Goal: Task Accomplishment & Management: Use online tool/utility

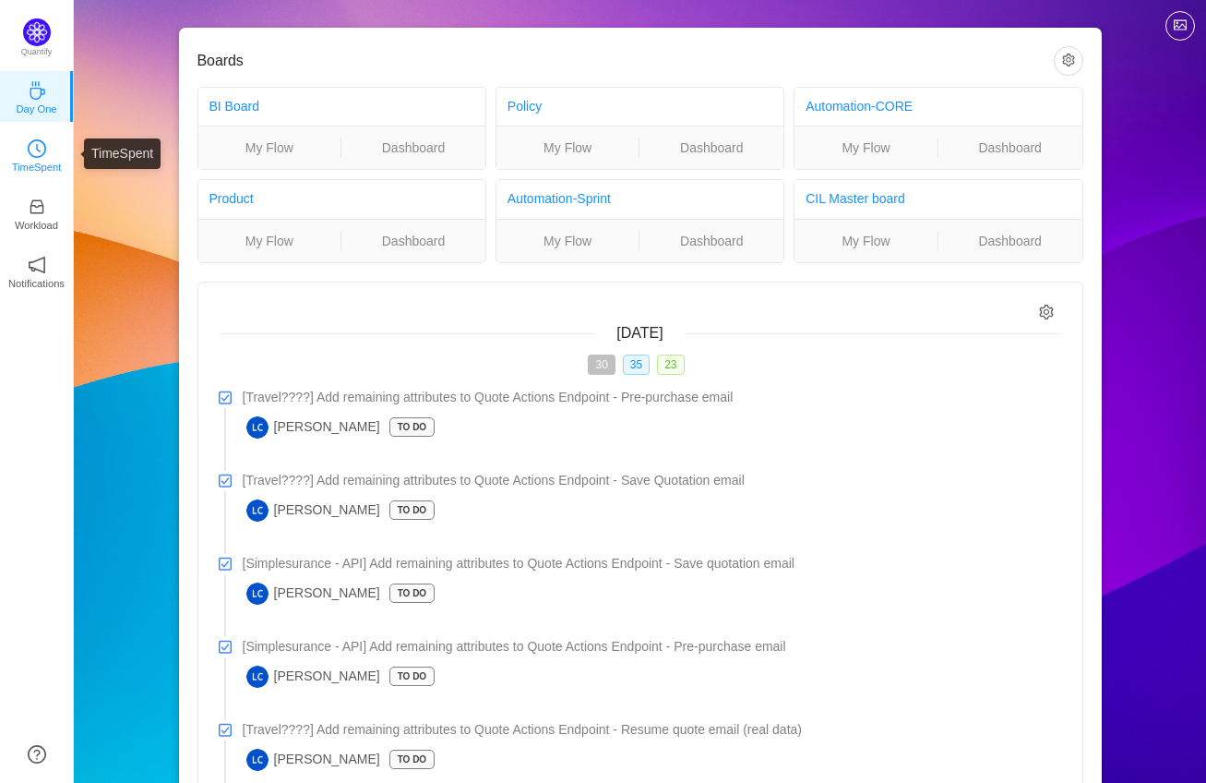
click at [55, 166] on p "TimeSpent" at bounding box center [37, 167] width 50 height 17
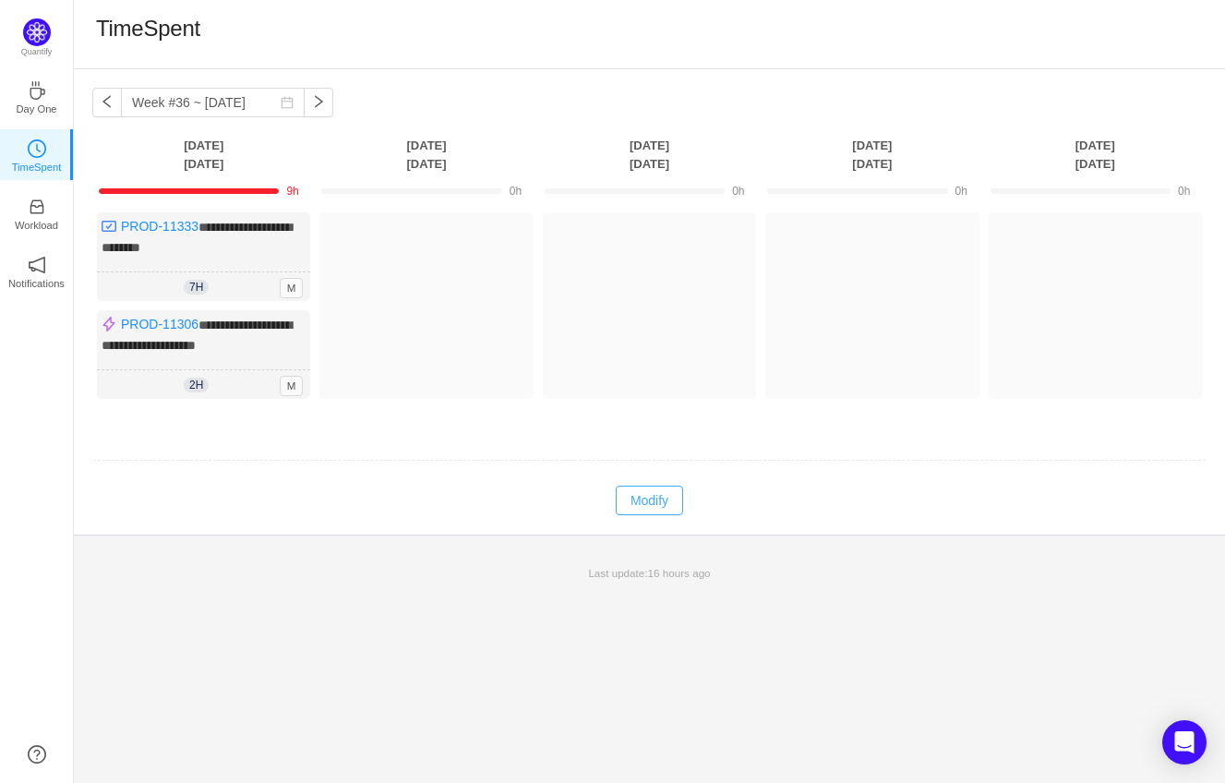
click at [653, 486] on button "Modify" at bounding box center [649, 501] width 67 height 30
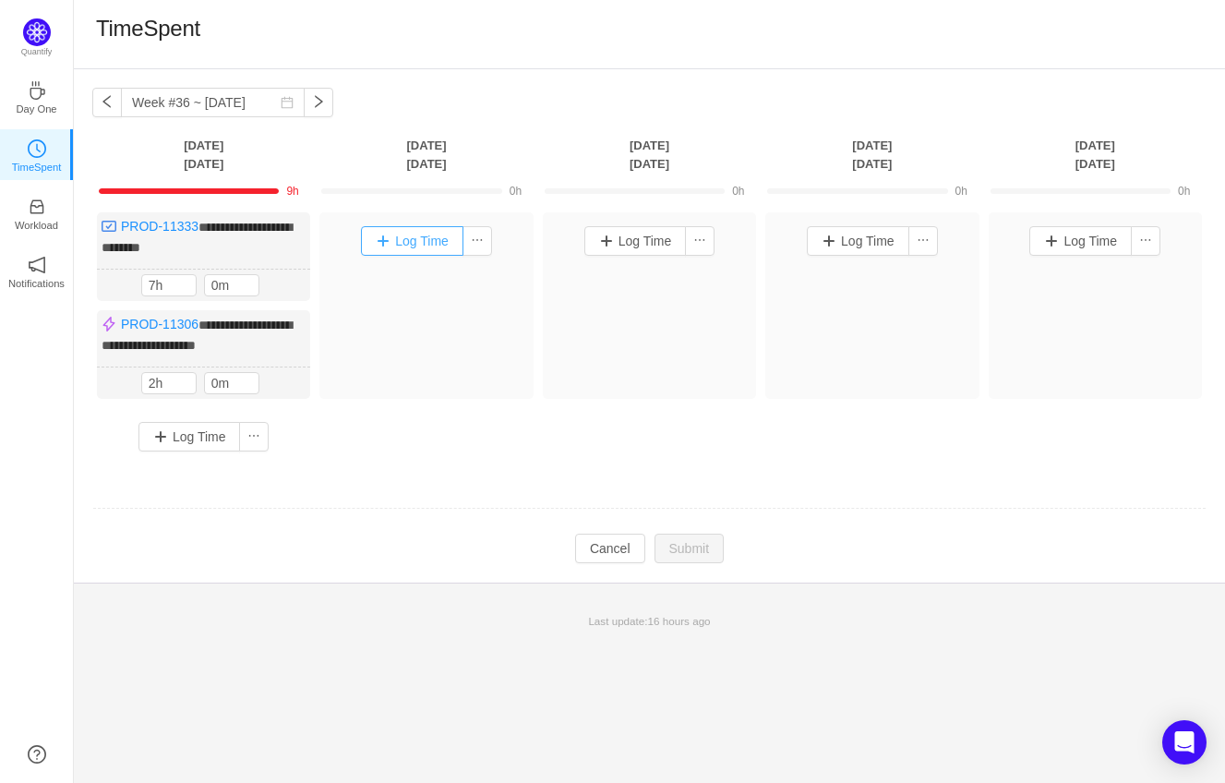
click at [431, 240] on button "Log Time" at bounding box center [412, 241] width 102 height 30
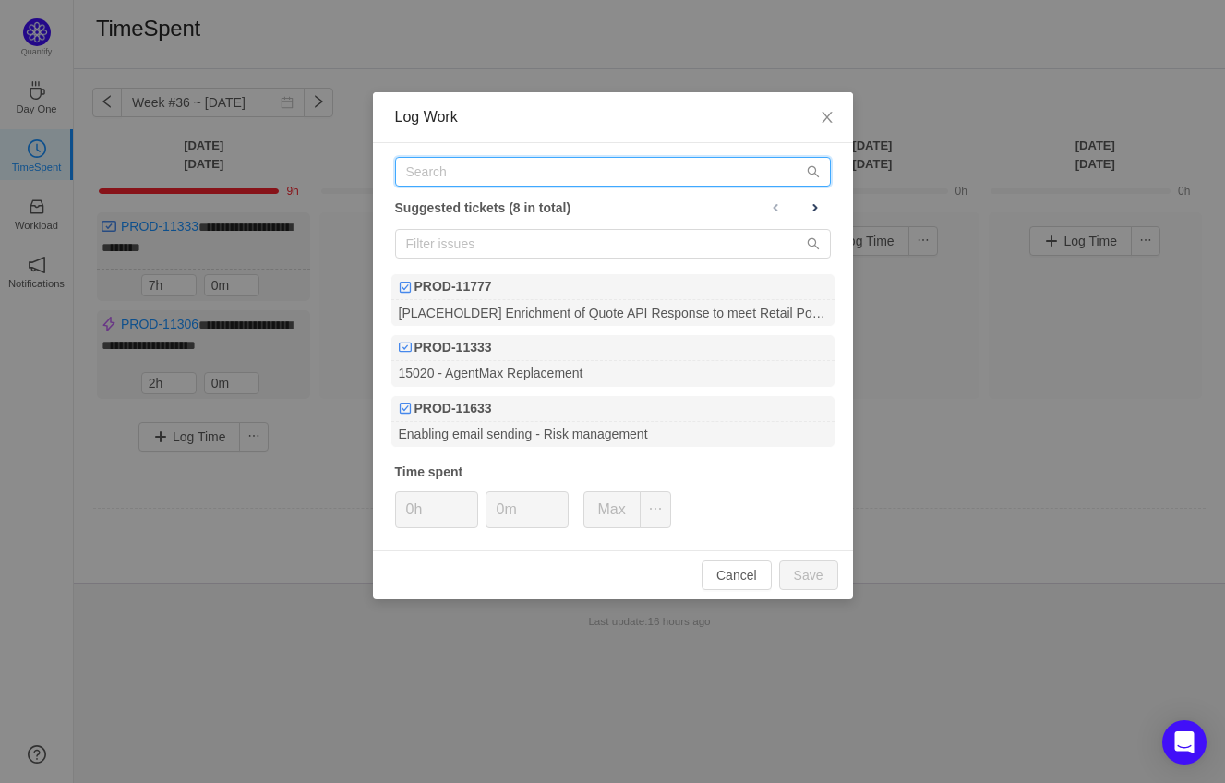
click at [491, 173] on input "text" at bounding box center [613, 172] width 436 height 30
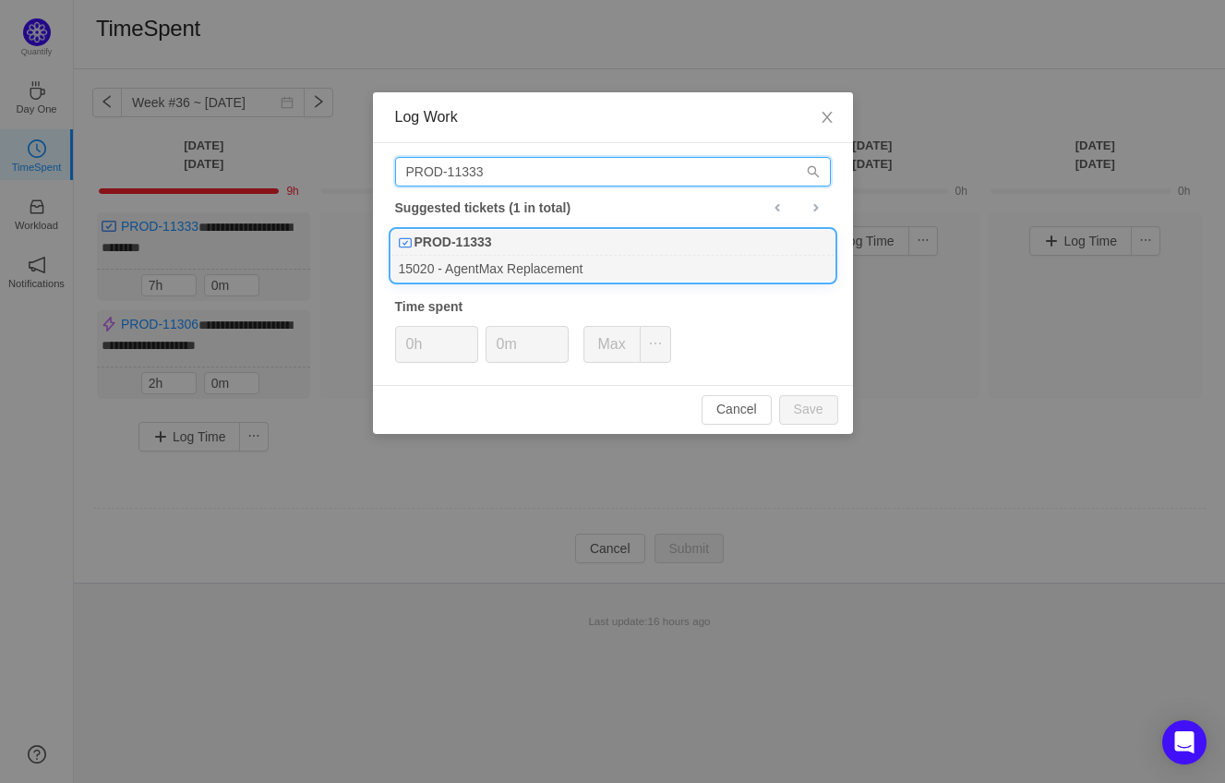
type input "PROD-11333"
click at [528, 253] on div "PROD-11333" at bounding box center [612, 243] width 443 height 26
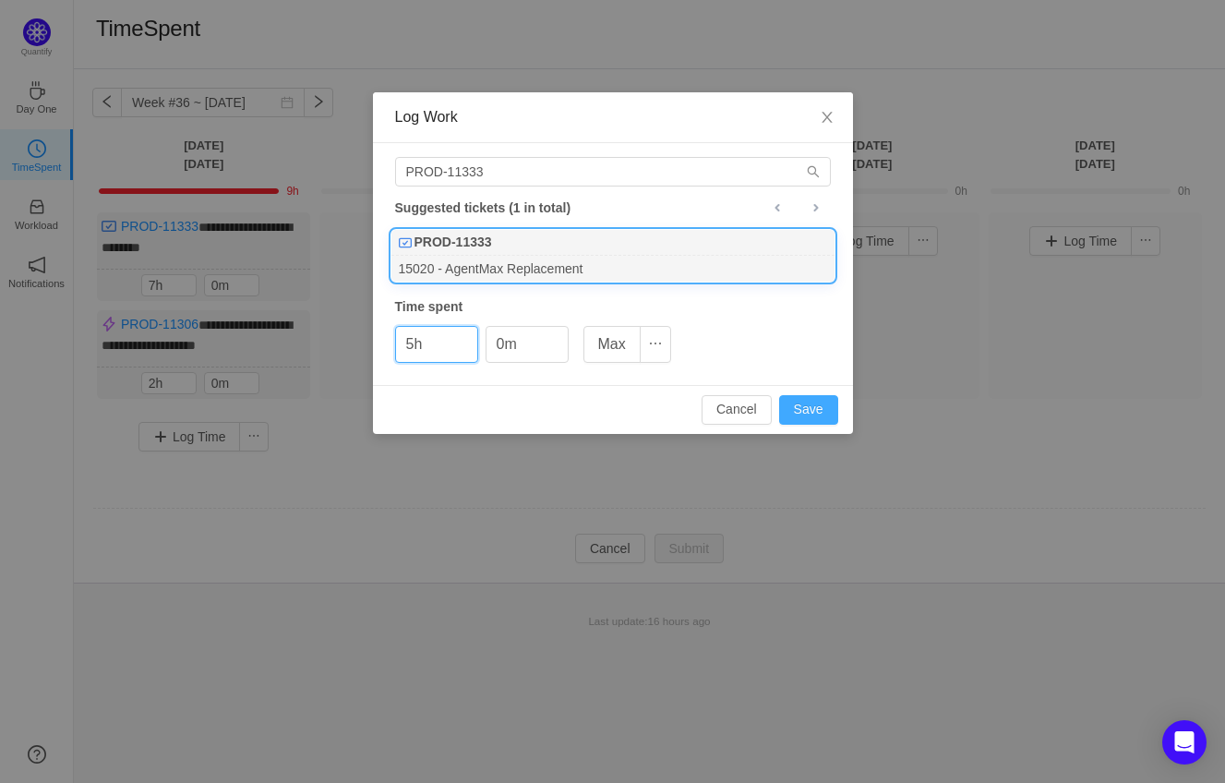
click at [807, 404] on button "Save" at bounding box center [808, 410] width 59 height 30
type input "0h"
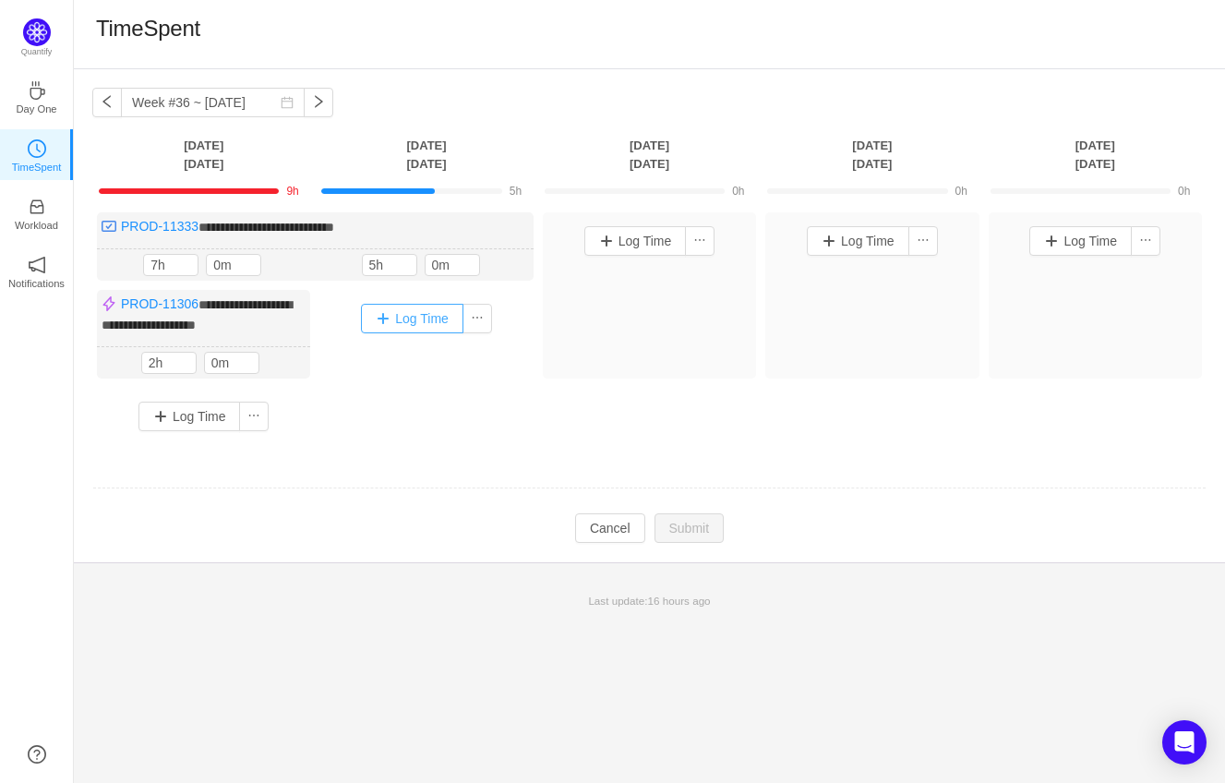
click at [417, 321] on button "Log Time" at bounding box center [412, 319] width 102 height 30
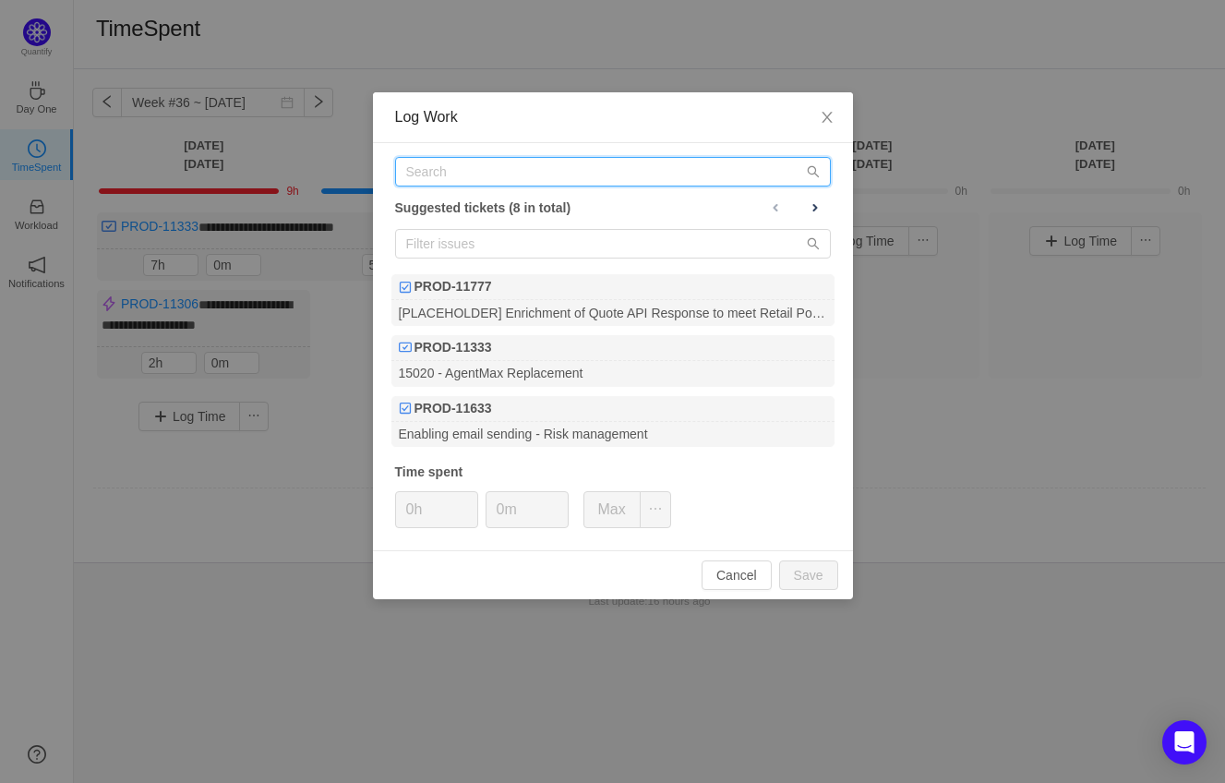
click at [600, 172] on input "text" at bounding box center [613, 172] width 436 height 30
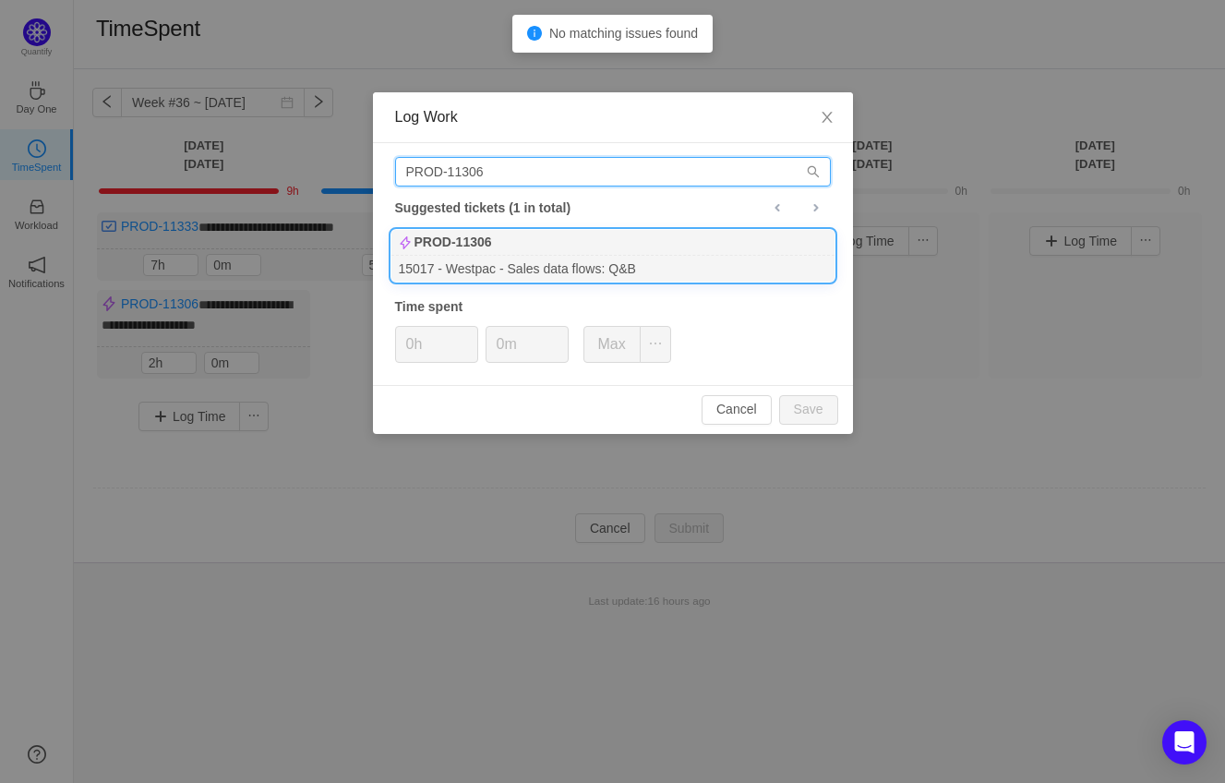
type input "PROD-11306"
click at [484, 261] on div "15017 - Westpac - Sales data flows: Q&B" at bounding box center [612, 268] width 443 height 25
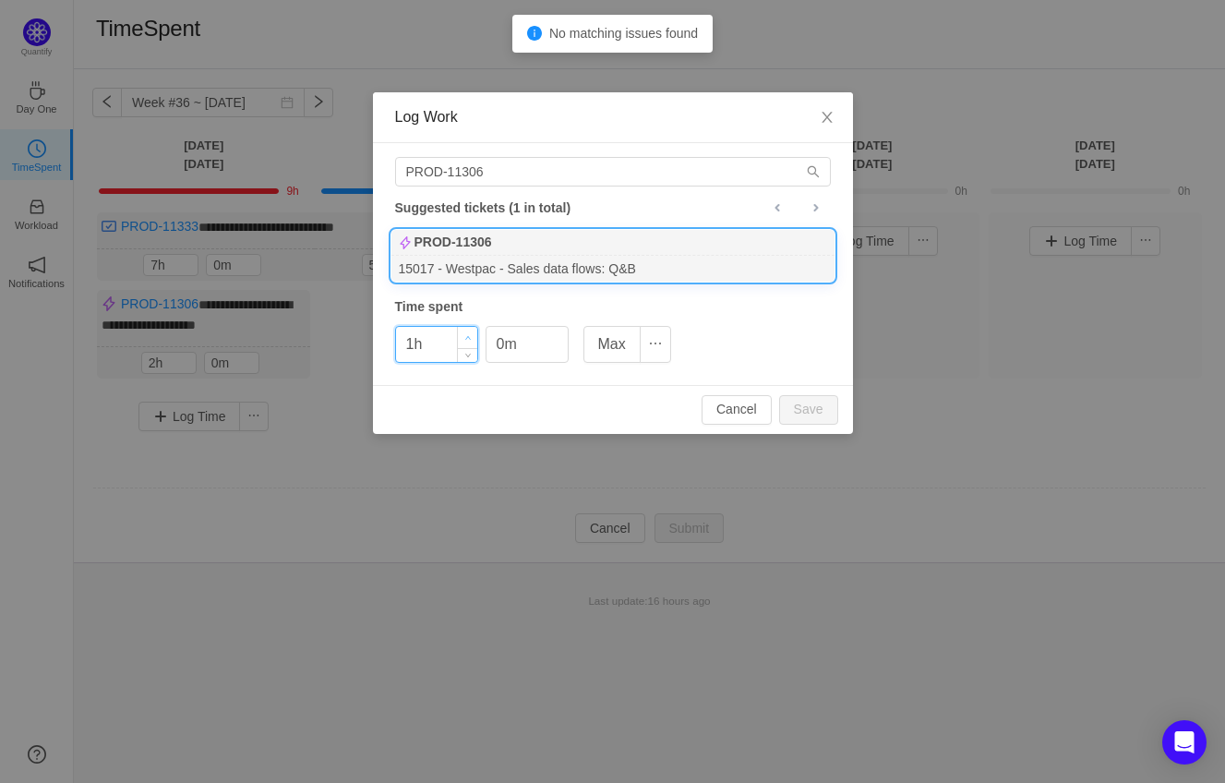
click at [473, 332] on span "Increase Value" at bounding box center [467, 337] width 19 height 21
click at [834, 405] on button "Save" at bounding box center [808, 410] width 59 height 30
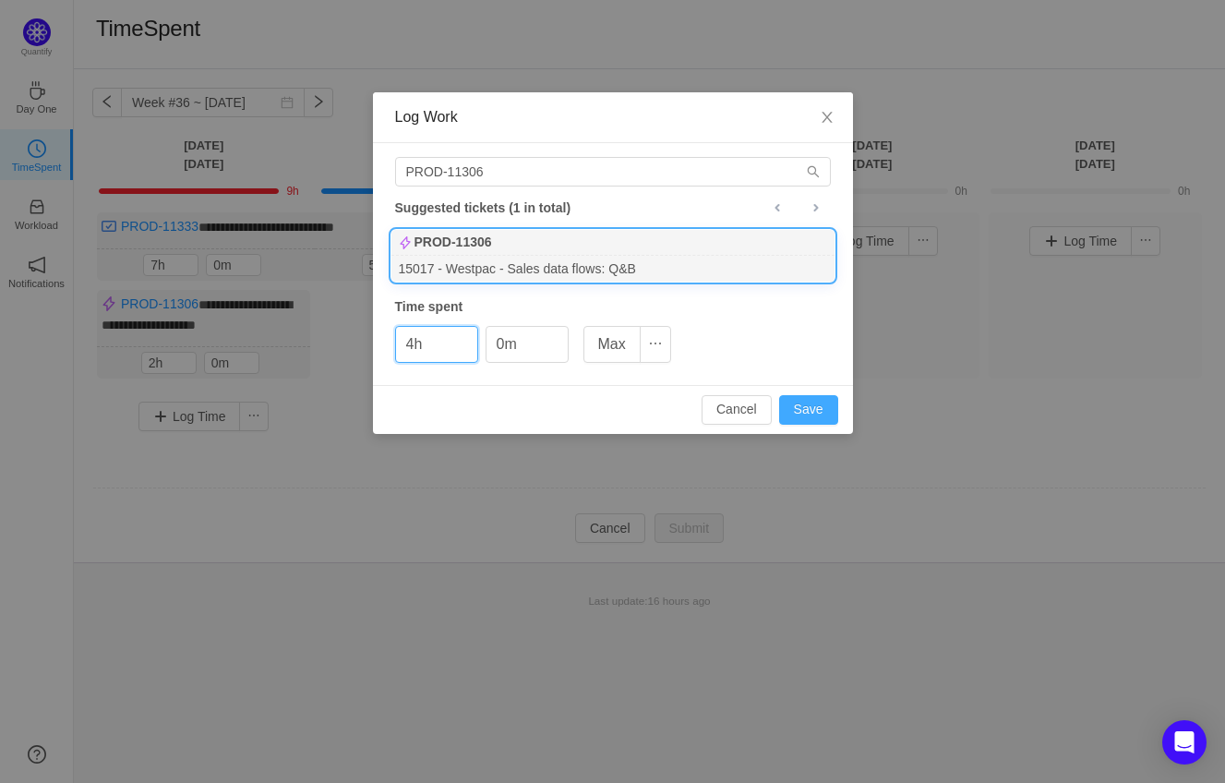
type input "0h"
